Goal: Information Seeking & Learning: Find specific fact

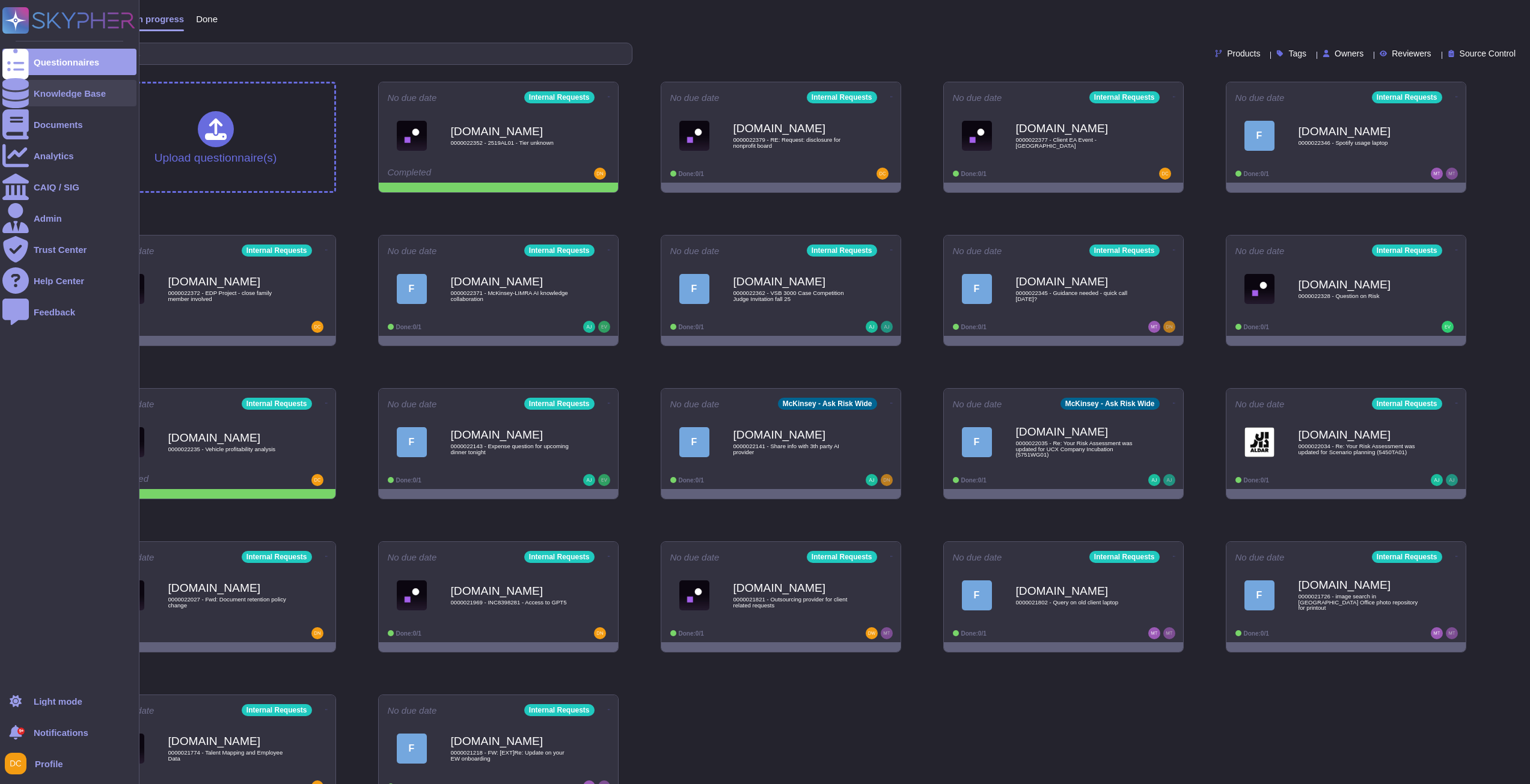
click at [21, 93] on icon at bounding box center [15, 93] width 27 height 30
click at [27, 93] on div at bounding box center [15, 93] width 27 height 27
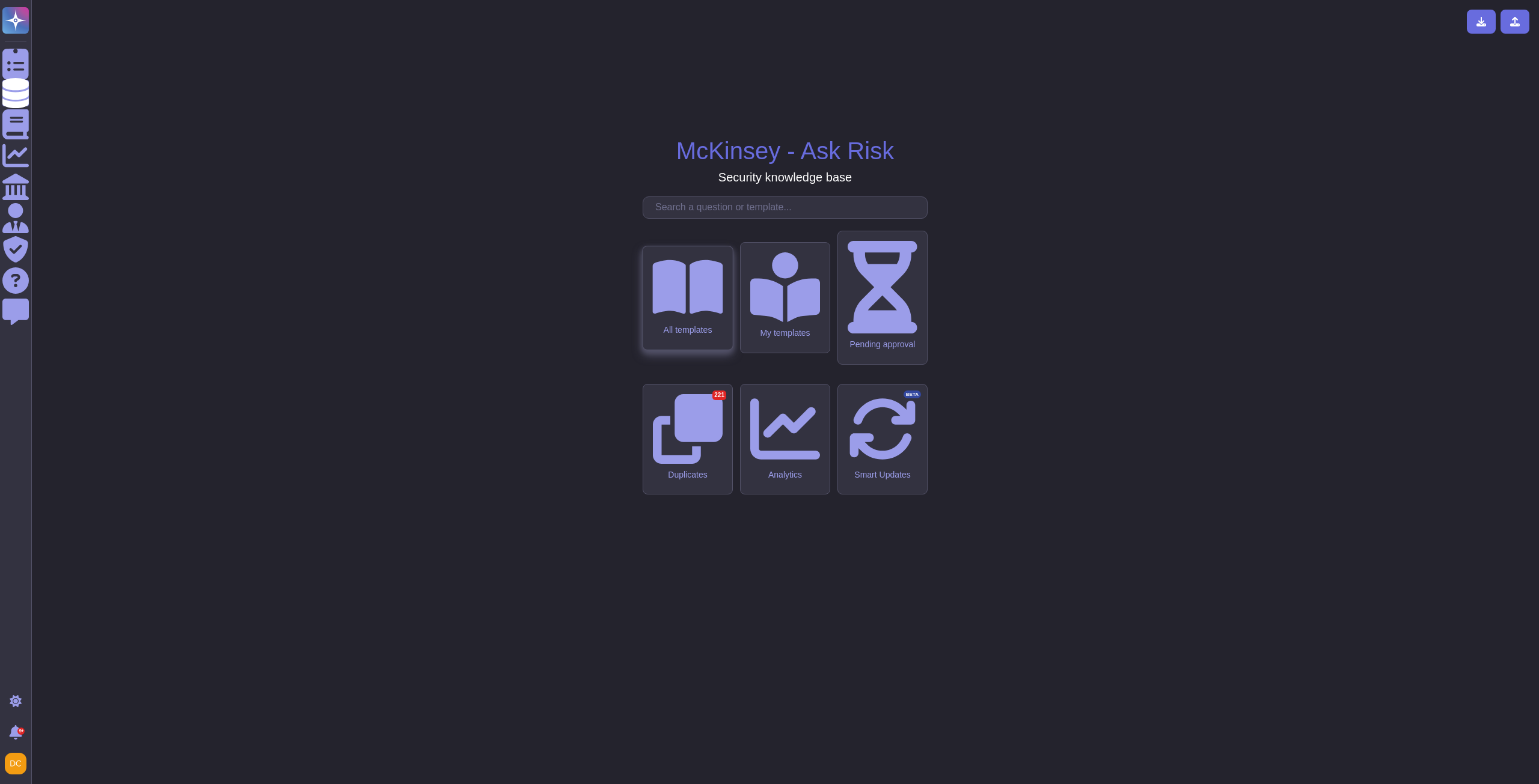
click at [688, 335] on div "All templates" at bounding box center [687, 330] width 71 height 10
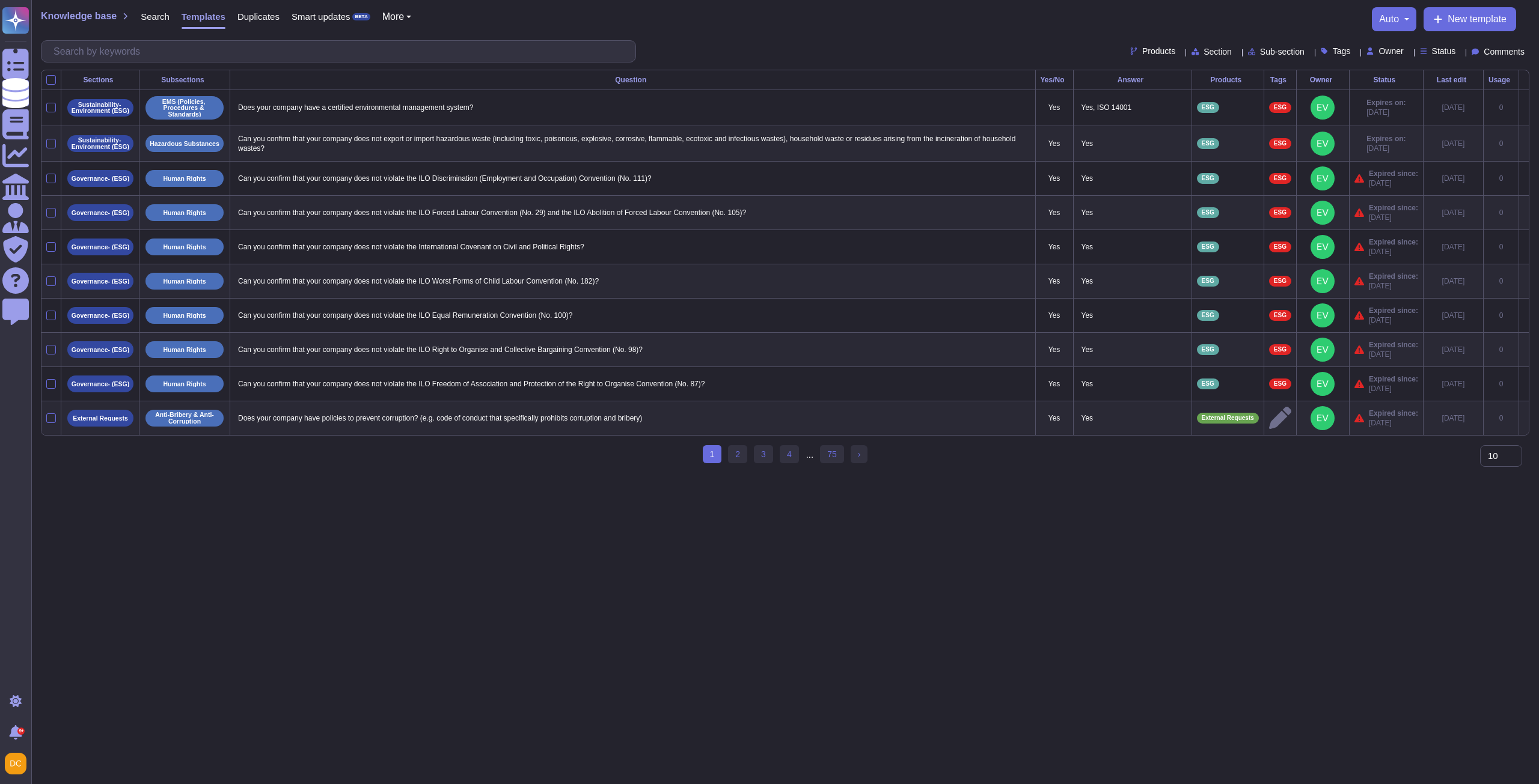
click at [1180, 55] on div at bounding box center [1180, 51] width 0 height 9
click at [1137, 172] on span "ESG" at bounding box center [1127, 169] width 19 height 11
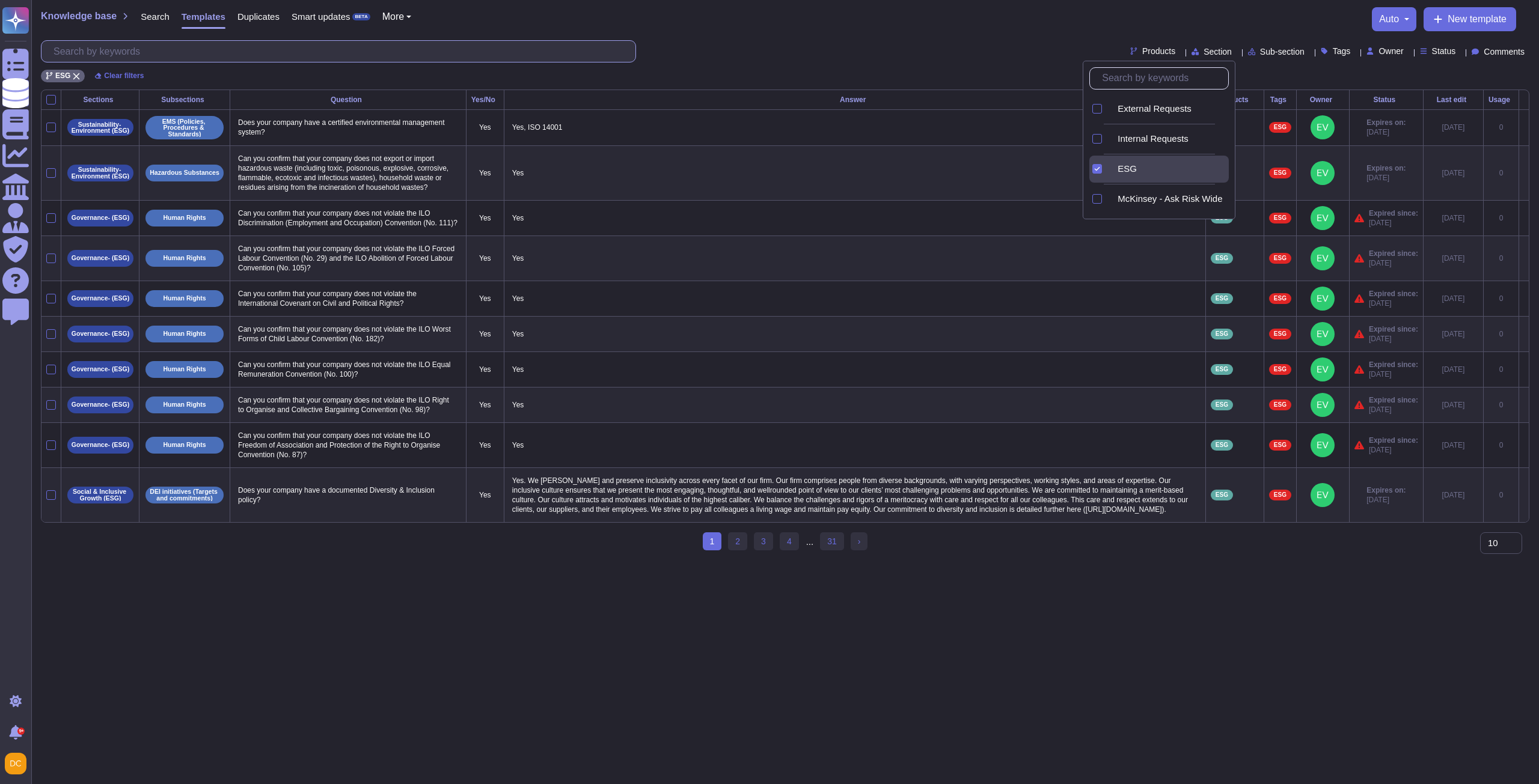
click at [124, 48] on input "text" at bounding box center [341, 51] width 588 height 21
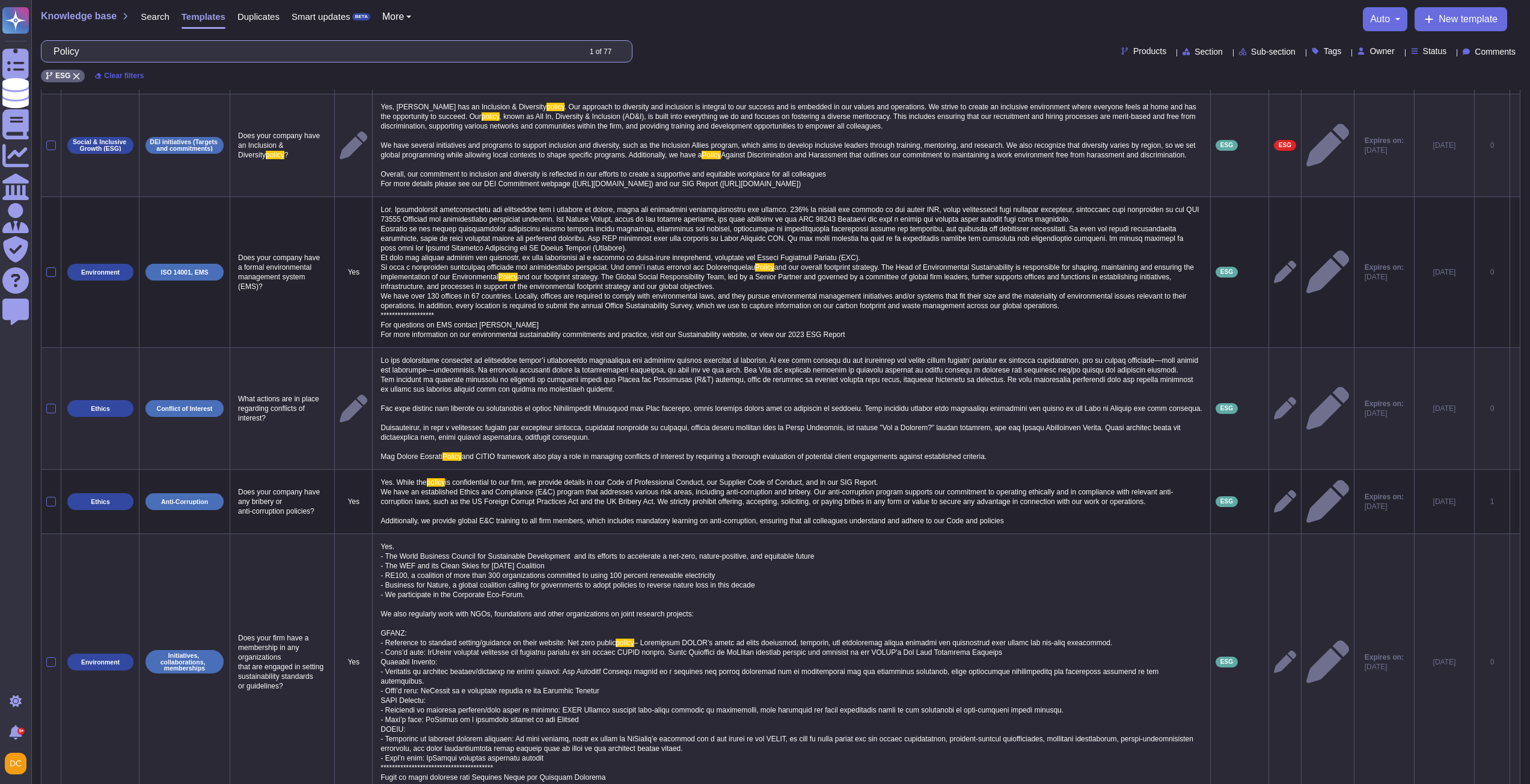
scroll to position [10, 0]
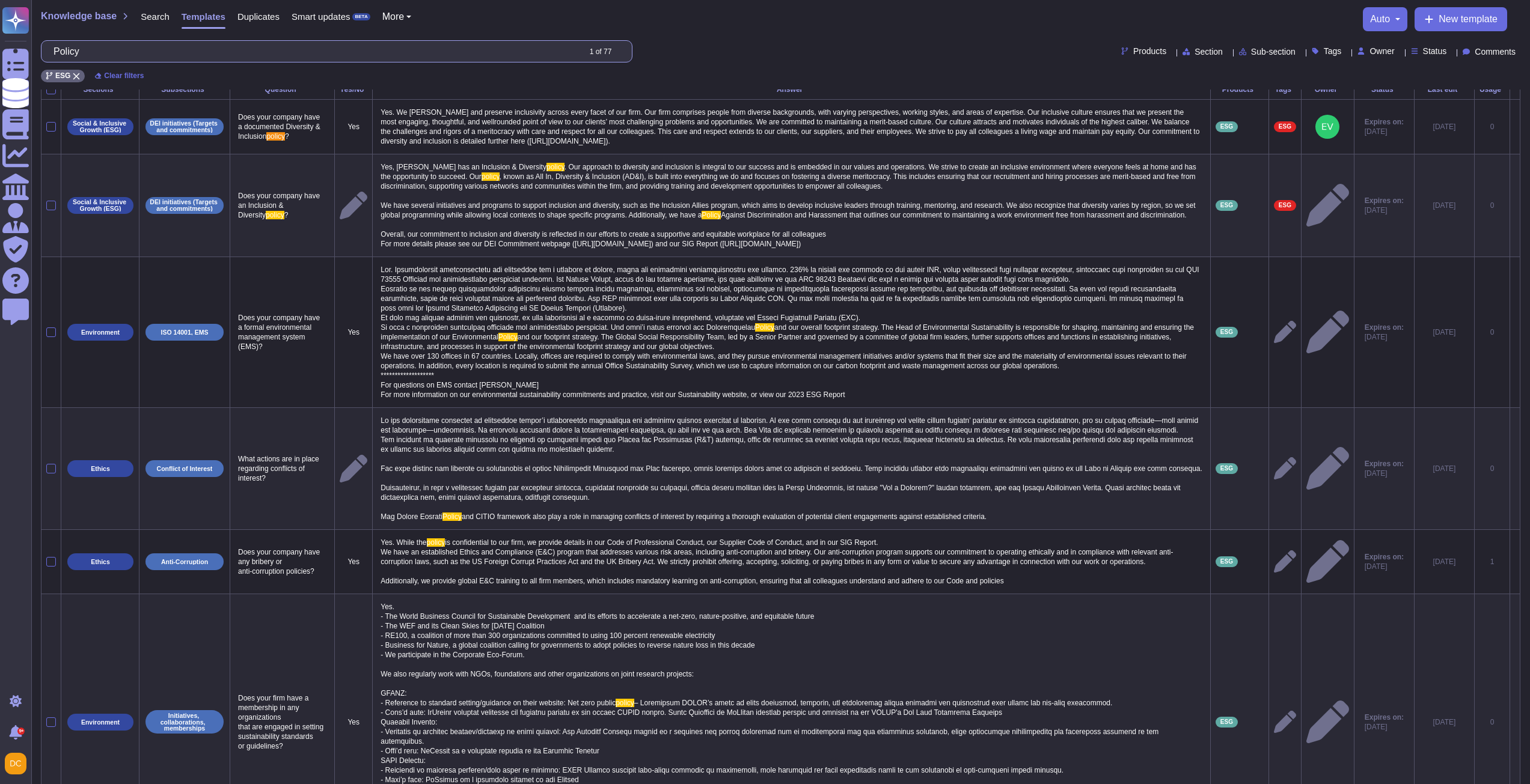
click at [76, 41] on input "Policy" at bounding box center [313, 51] width 531 height 21
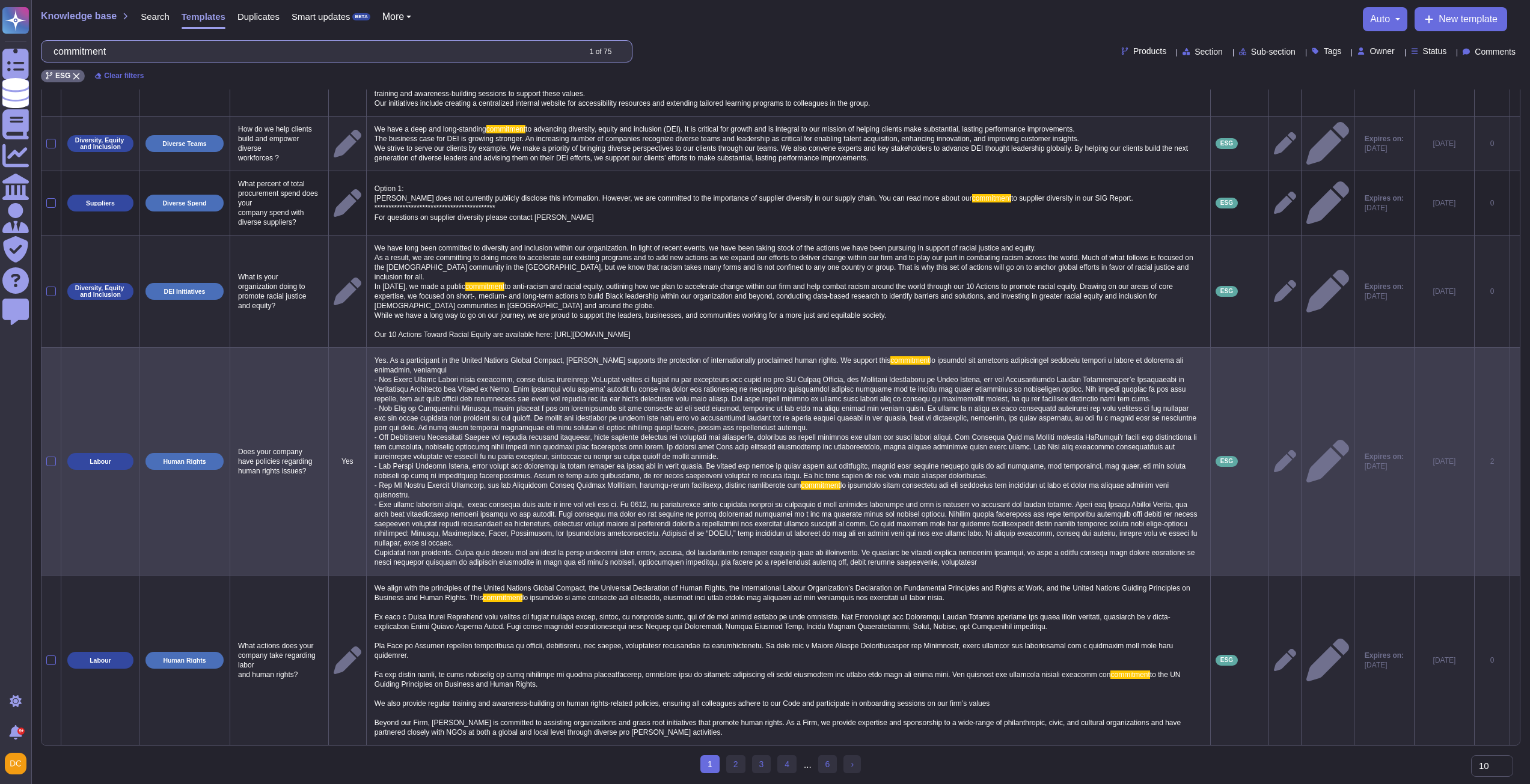
scroll to position [555, 0]
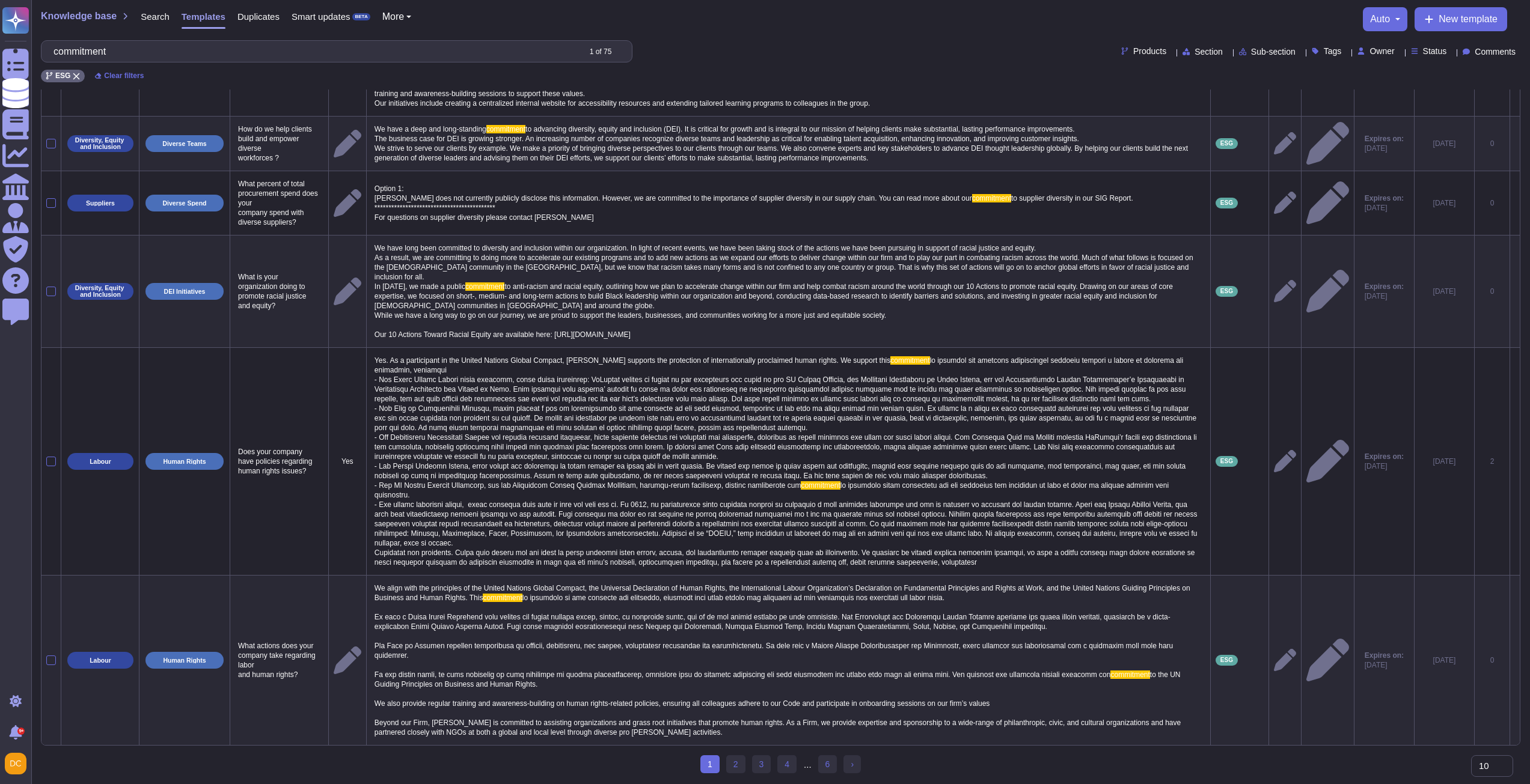
type input "commitment"
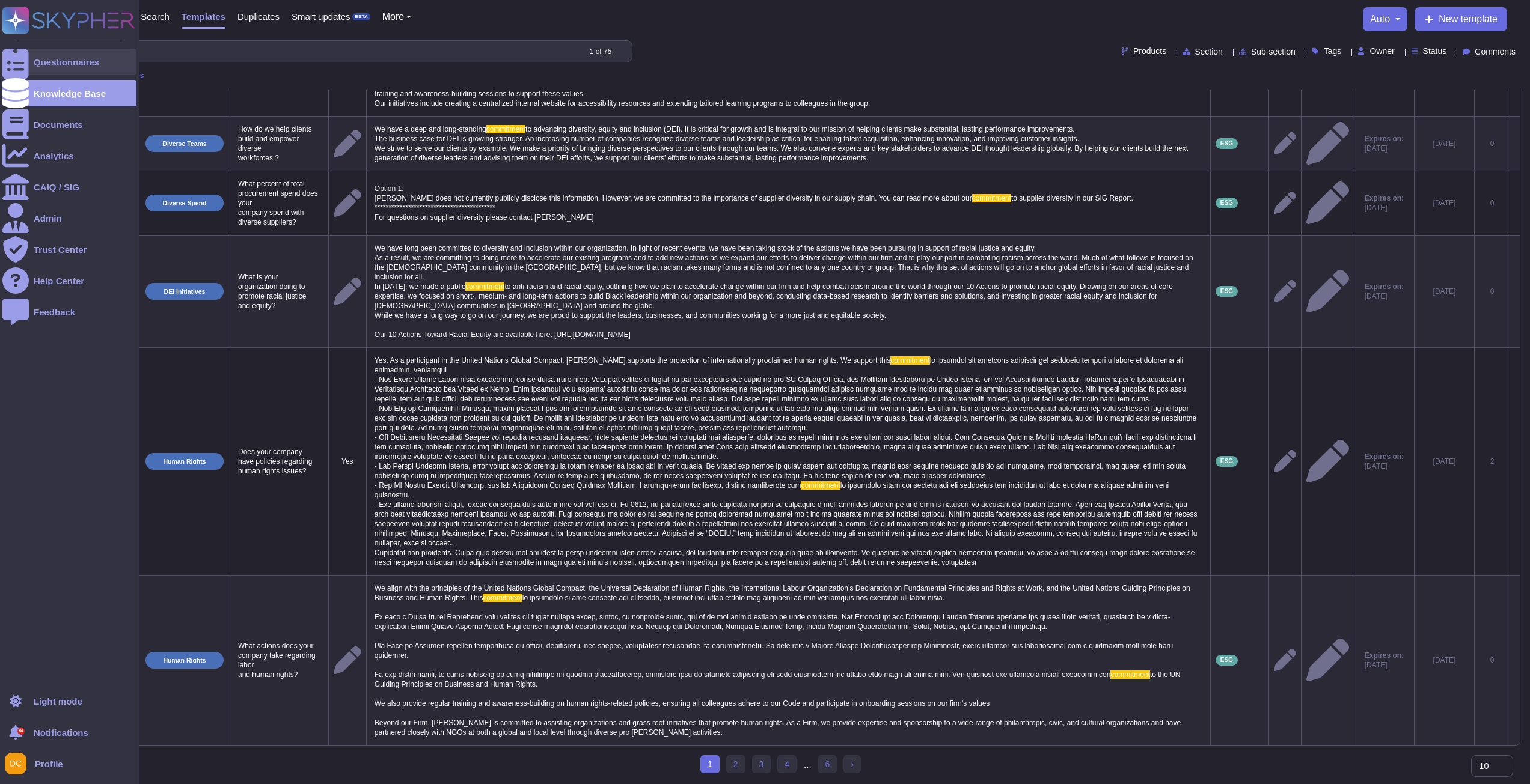
click at [19, 62] on icon at bounding box center [15, 62] width 27 height 35
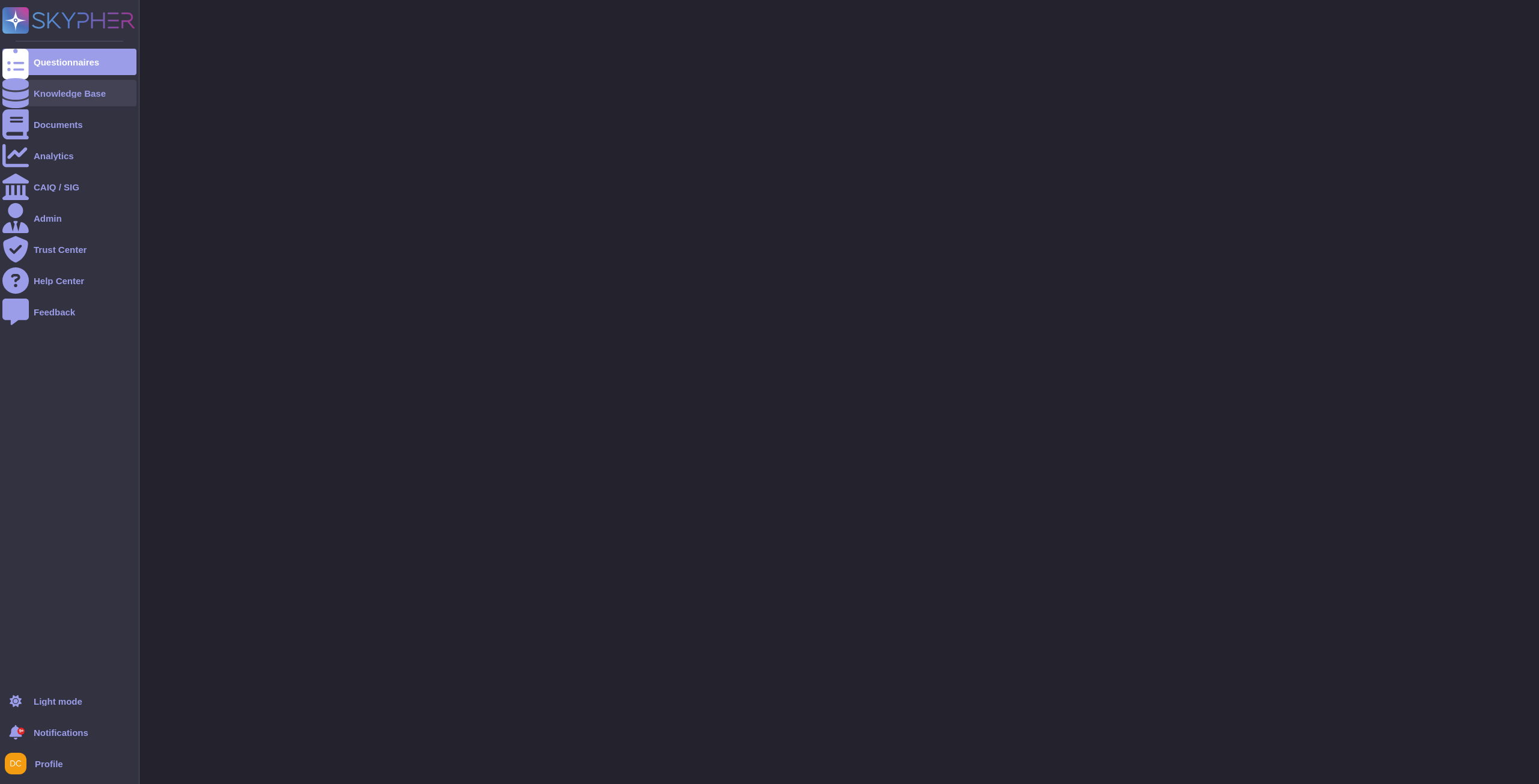
click at [12, 93] on icon at bounding box center [15, 93] width 27 height 30
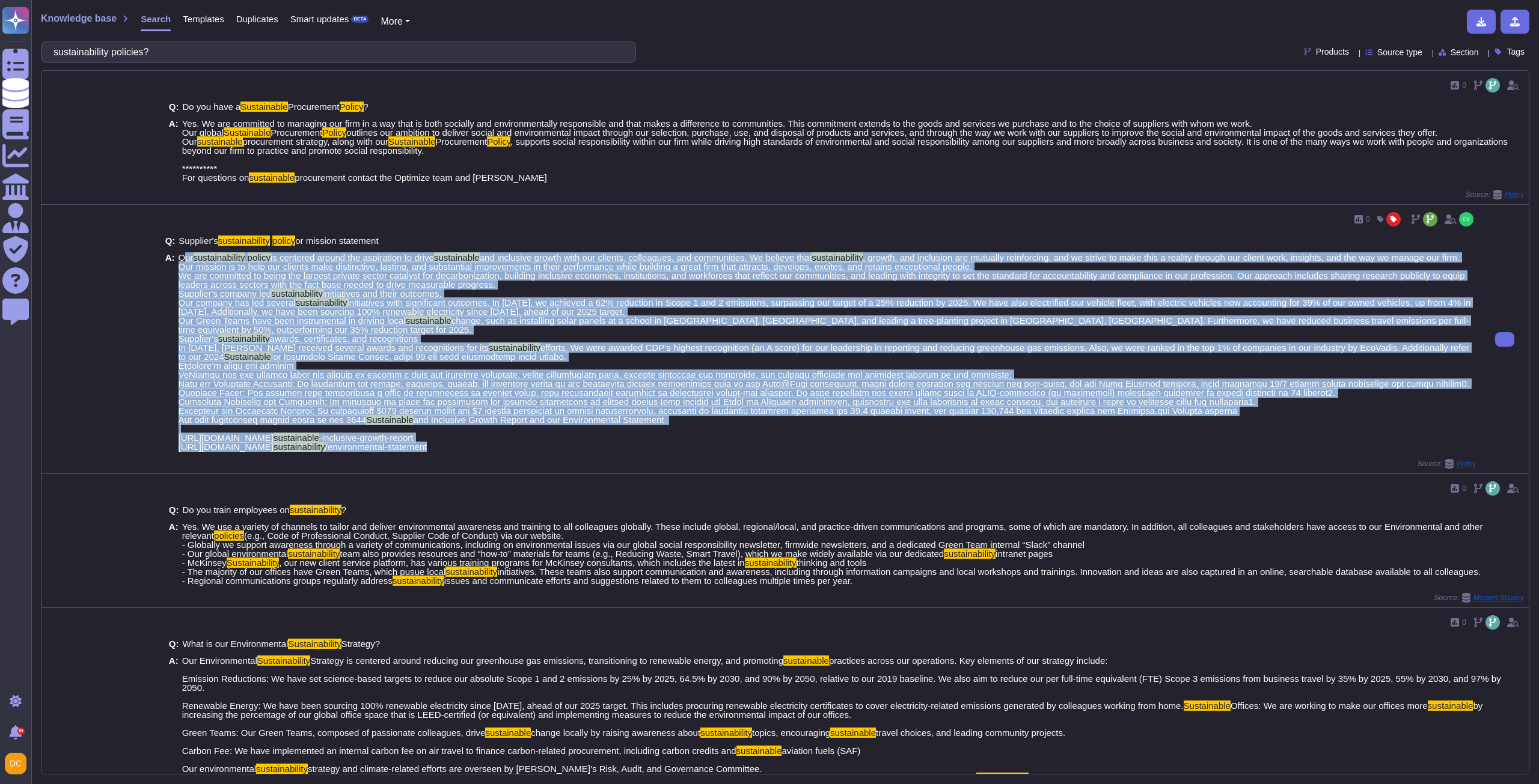
drag, startPoint x: 176, startPoint y: 268, endPoint x: 656, endPoint y: 461, distance: 517.3
click at [656, 459] on div "Q: Supplier's sustainability policy or mission statement A: Our sustainability …" at bounding box center [821, 344] width 1311 height 230
copy span "Our sustainability policy is centered around the aspiration to drive sustainabl…"
click at [1495, 341] on button at bounding box center [1504, 340] width 19 height 15
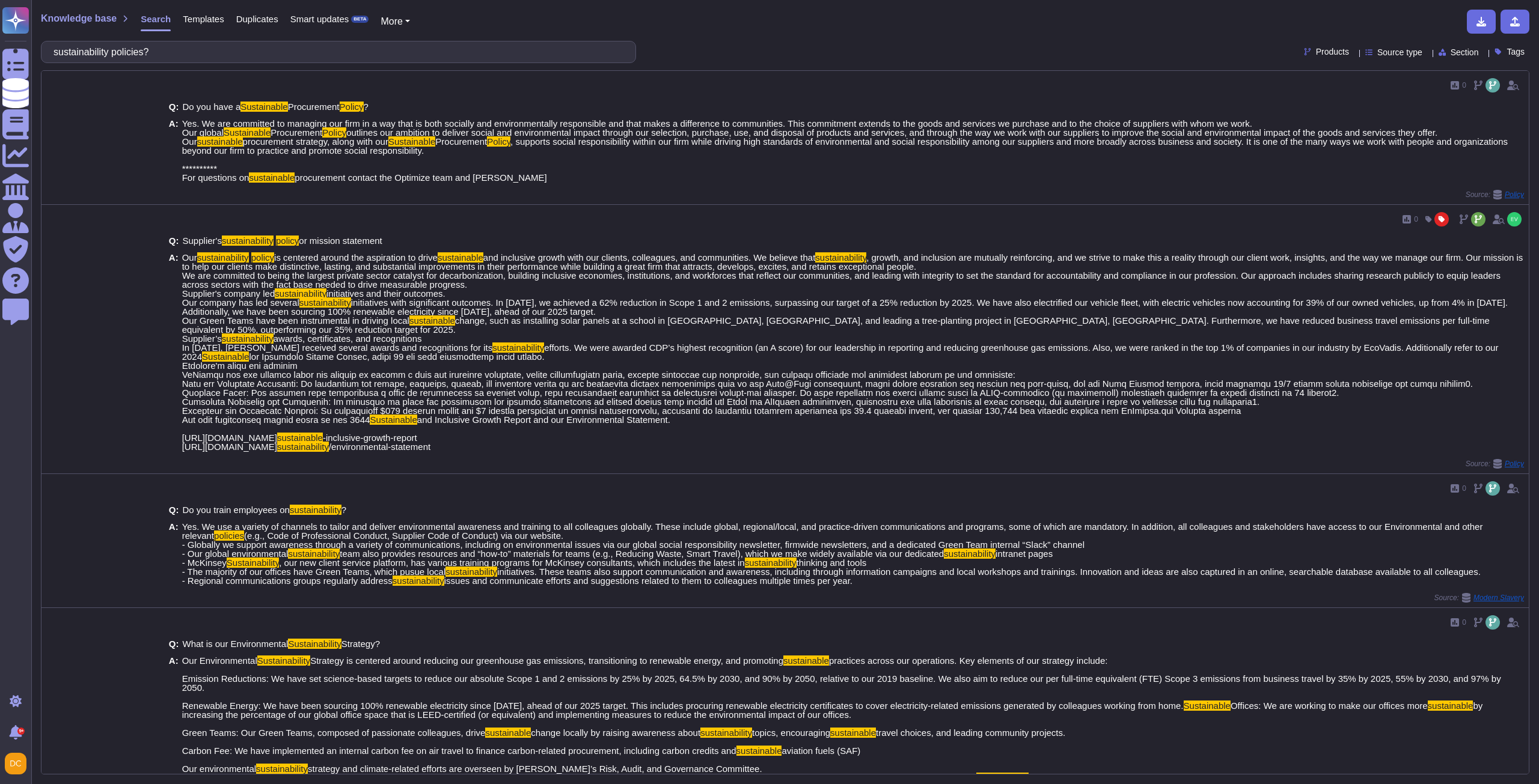
click at [267, 68] on div "Knowledge base Search Templates Duplicates Smart updates BETA More sustainabili…" at bounding box center [785, 392] width 1508 height 784
click at [268, 45] on input "sustainability policies?" at bounding box center [335, 51] width 576 height 21
paste input "Have there been any improvements to measurement"
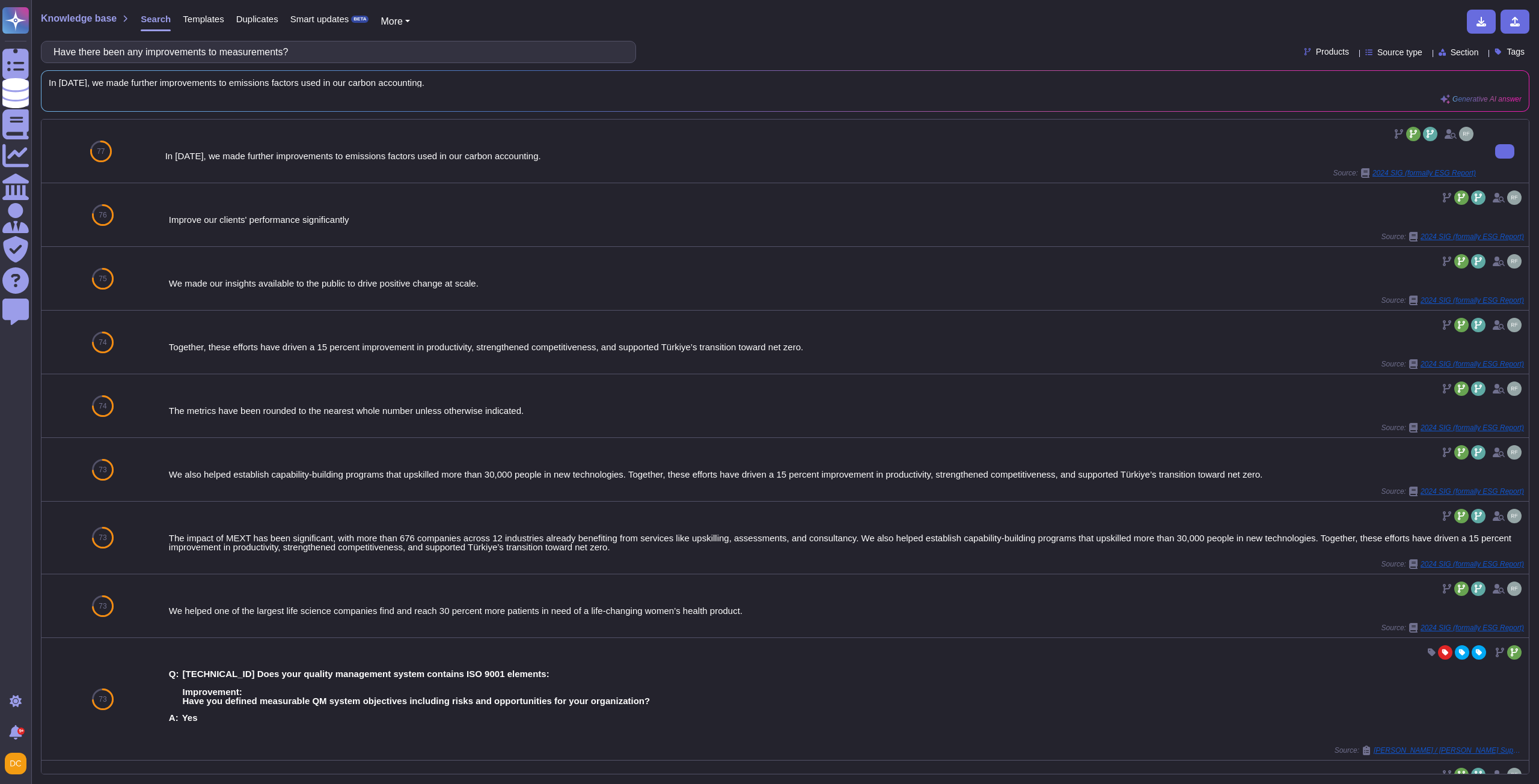
type input "Have there been any improvements to measurements?"
click at [402, 145] on div "In [DATE], we made further improvements to emissions factors used in our carbon…" at bounding box center [821, 151] width 1311 height 54
